Goal: Ask a question

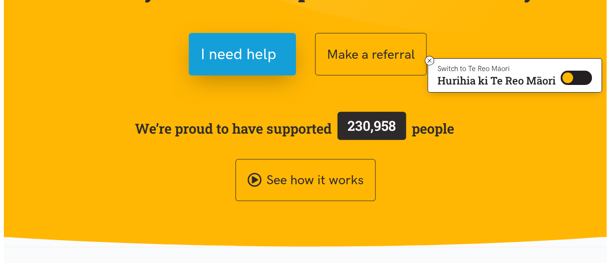
scroll to position [95, 0]
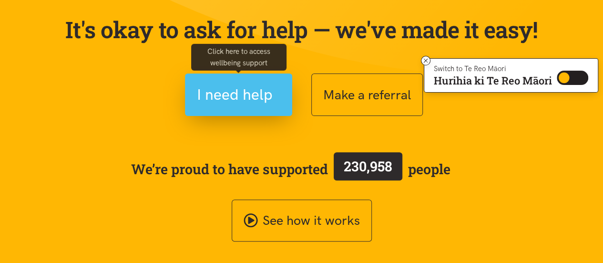
click at [255, 98] on span "I need help" at bounding box center [235, 94] width 76 height 24
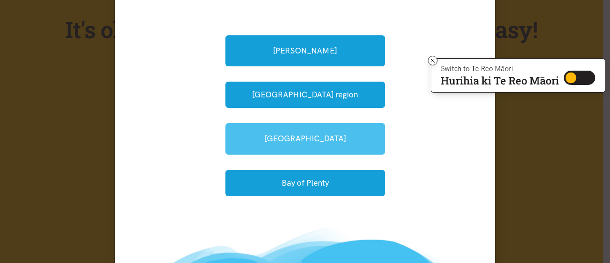
click at [311, 138] on link "[GEOGRAPHIC_DATA]" at bounding box center [306, 138] width 160 height 31
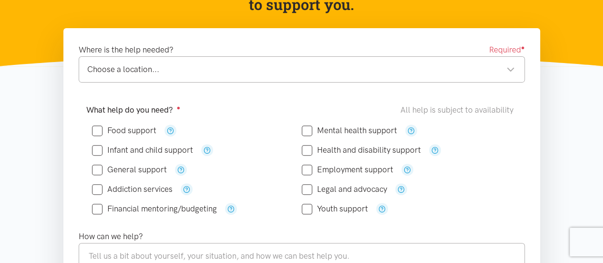
scroll to position [143, 0]
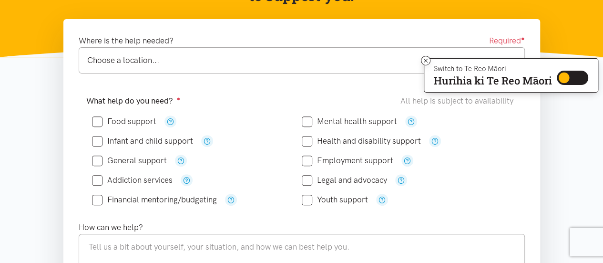
click at [97, 158] on input "General support" at bounding box center [129, 160] width 75 height 8
checkbox input "true"
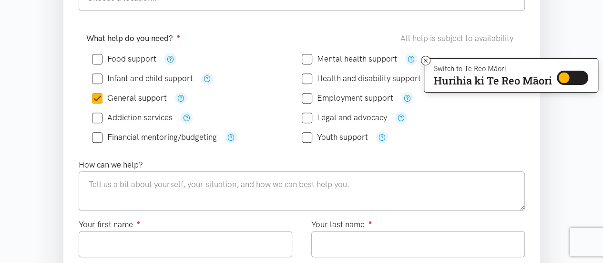
scroll to position [238, 0]
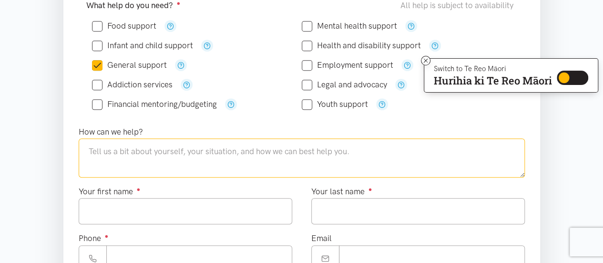
click at [106, 145] on textarea at bounding box center [302, 157] width 446 height 39
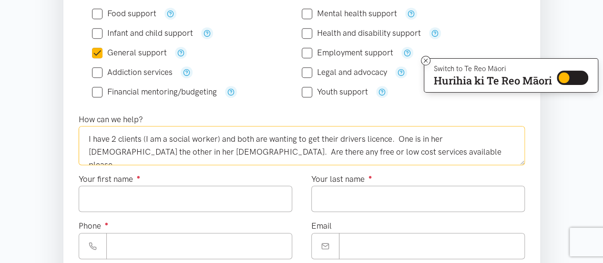
scroll to position [286, 0]
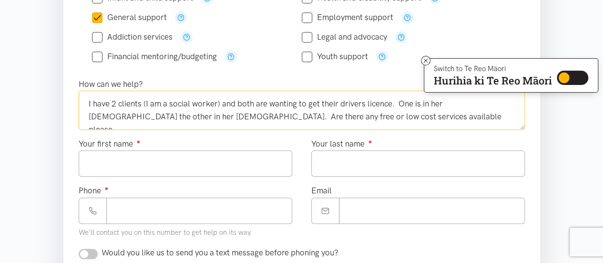
type textarea "I have 2 clients (I am a social worker) and both are wanting to get their drive…"
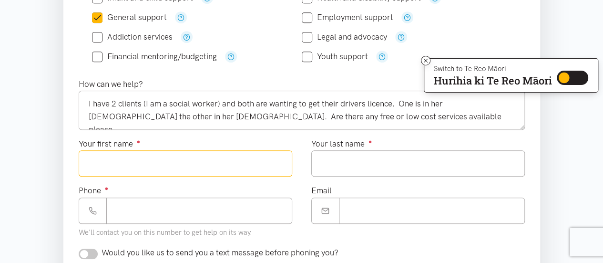
click at [210, 168] on input "Your first name ●" at bounding box center [186, 163] width 214 height 26
